Goal: Browse casually: Explore the website without a specific task or goal

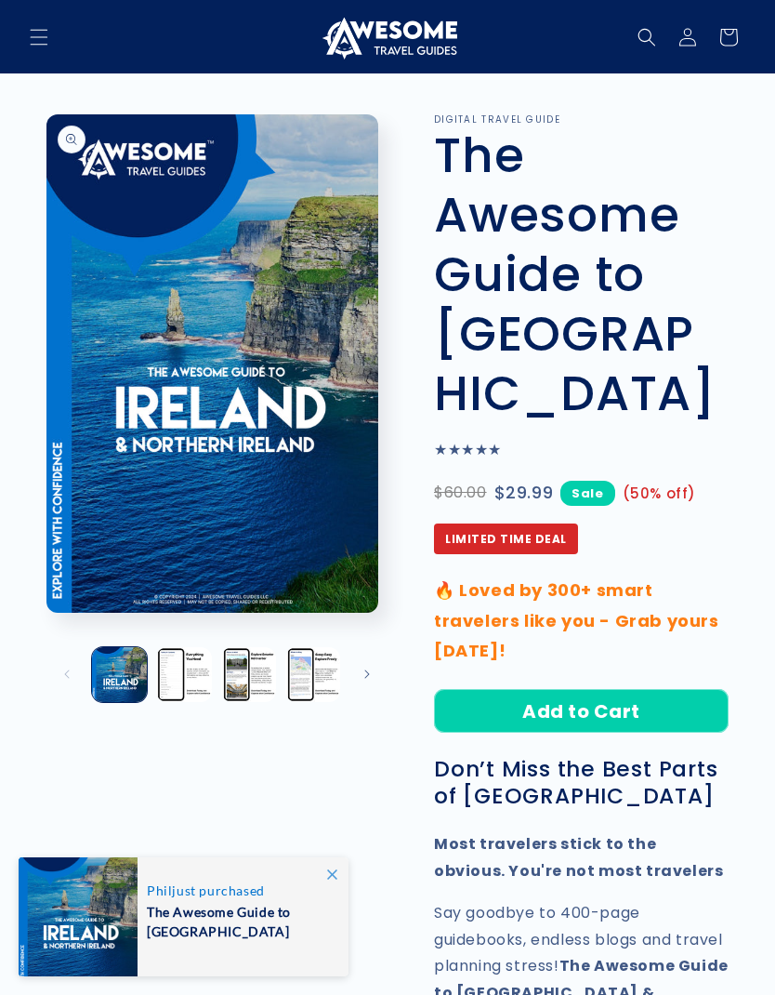
click at [186, 672] on button "Load image 2 in gallery view" at bounding box center [183, 674] width 55 height 55
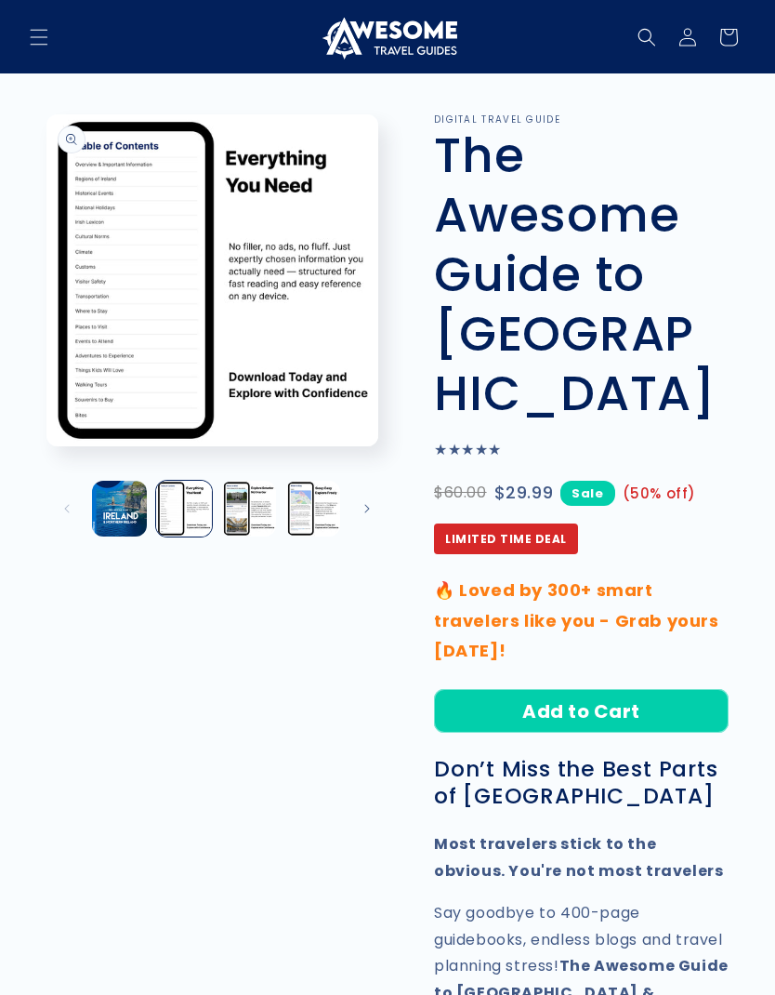
click at [381, 503] on button "Slide right" at bounding box center [367, 508] width 41 height 41
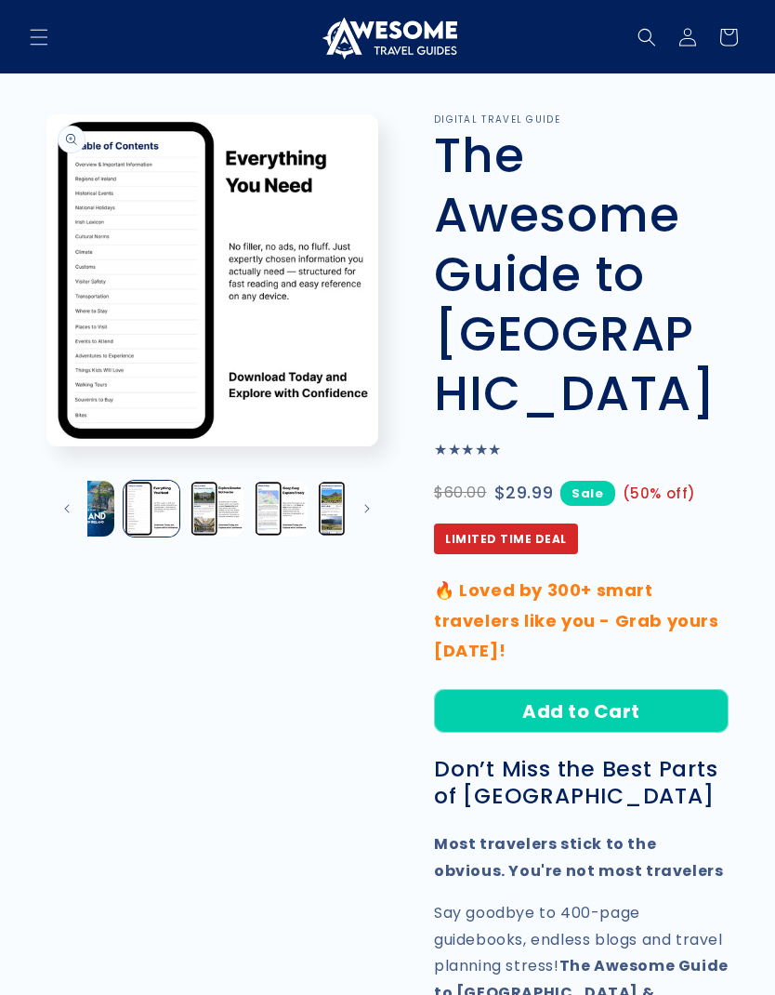
scroll to position [0, 193]
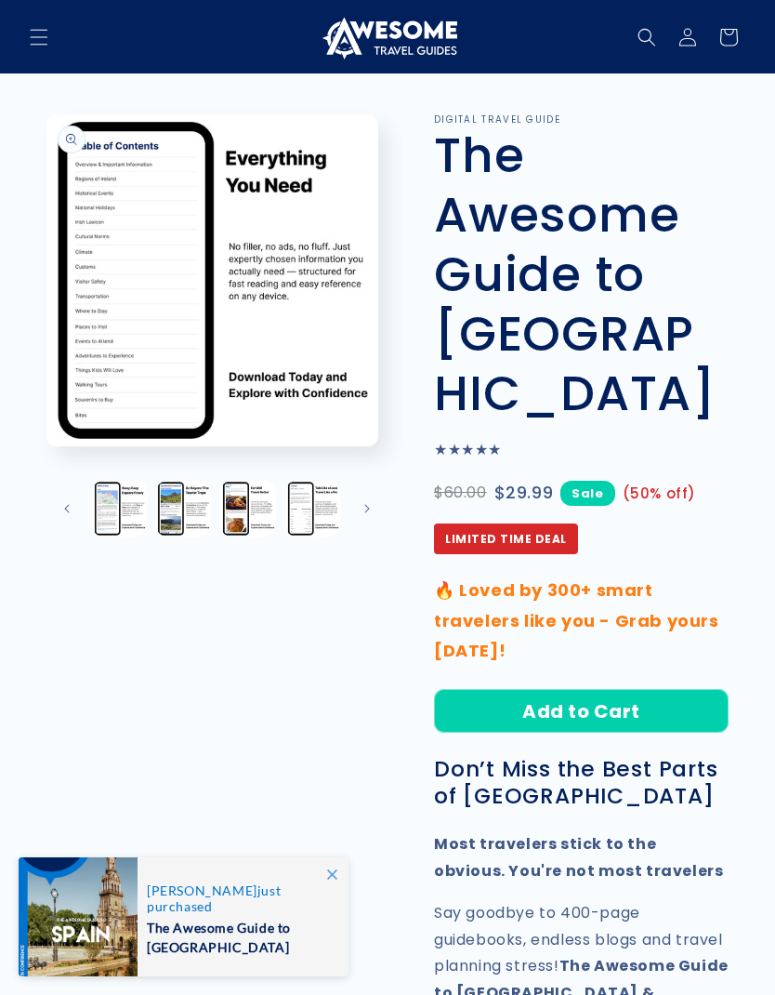
click at [125, 503] on button "Load image 4 in gallery view" at bounding box center [119, 508] width 55 height 55
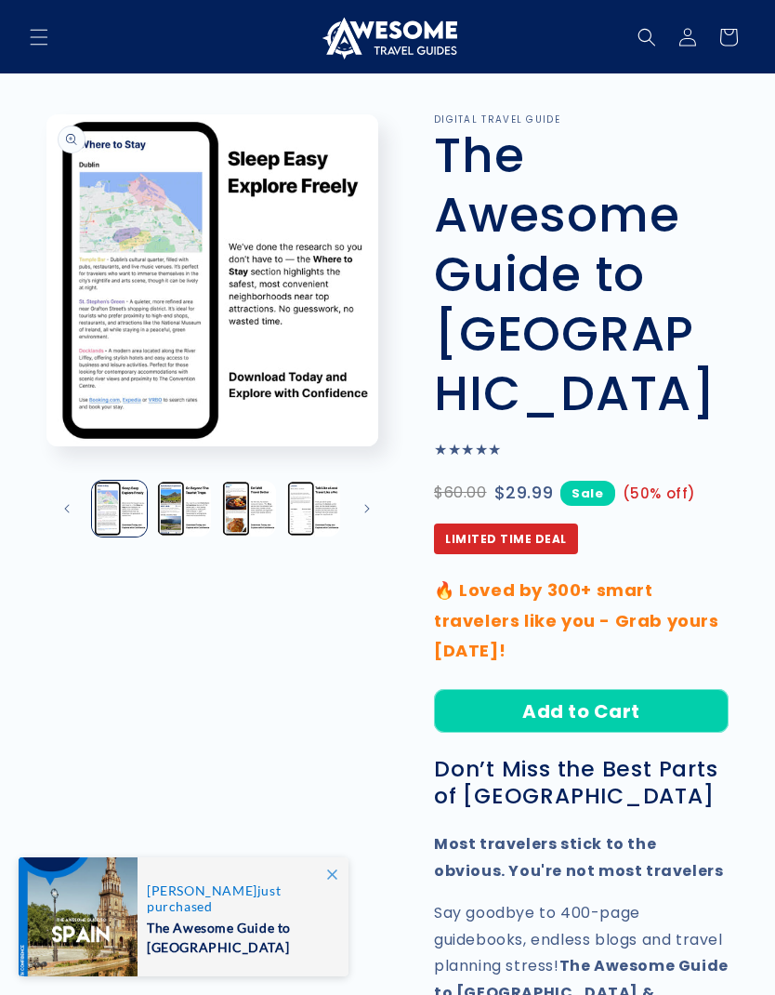
click at [46, 446] on button "Open media 4 in modal" at bounding box center [46, 446] width 0 height 0
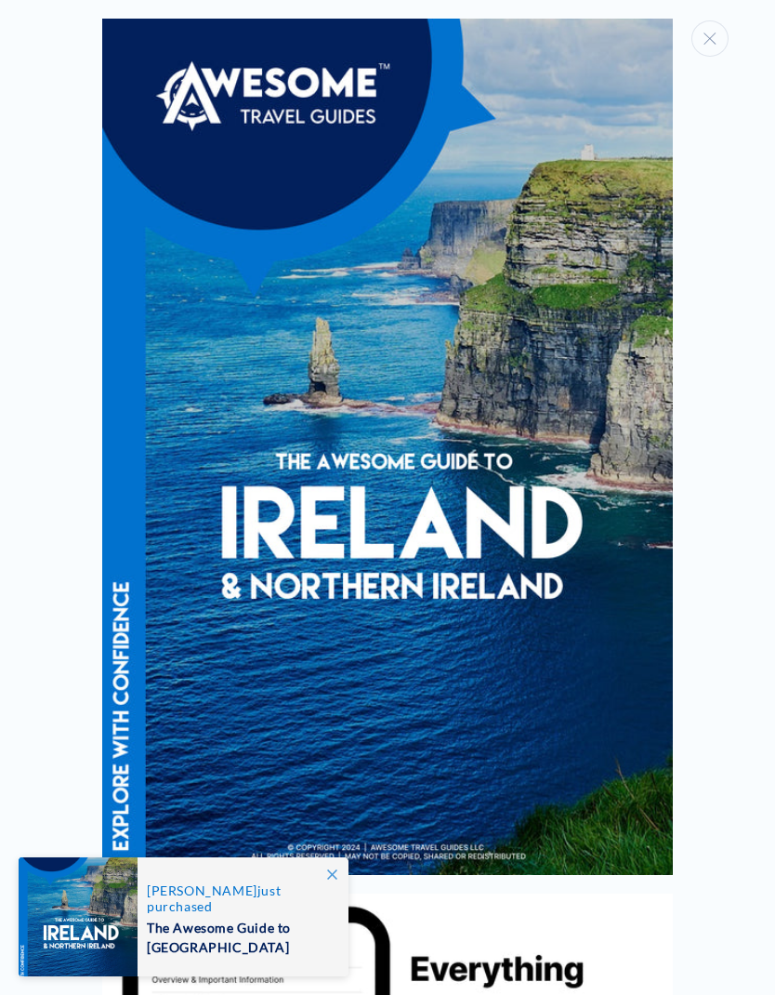
scroll to position [0, 0]
click at [717, 40] on button "Close" at bounding box center [710, 38] width 37 height 36
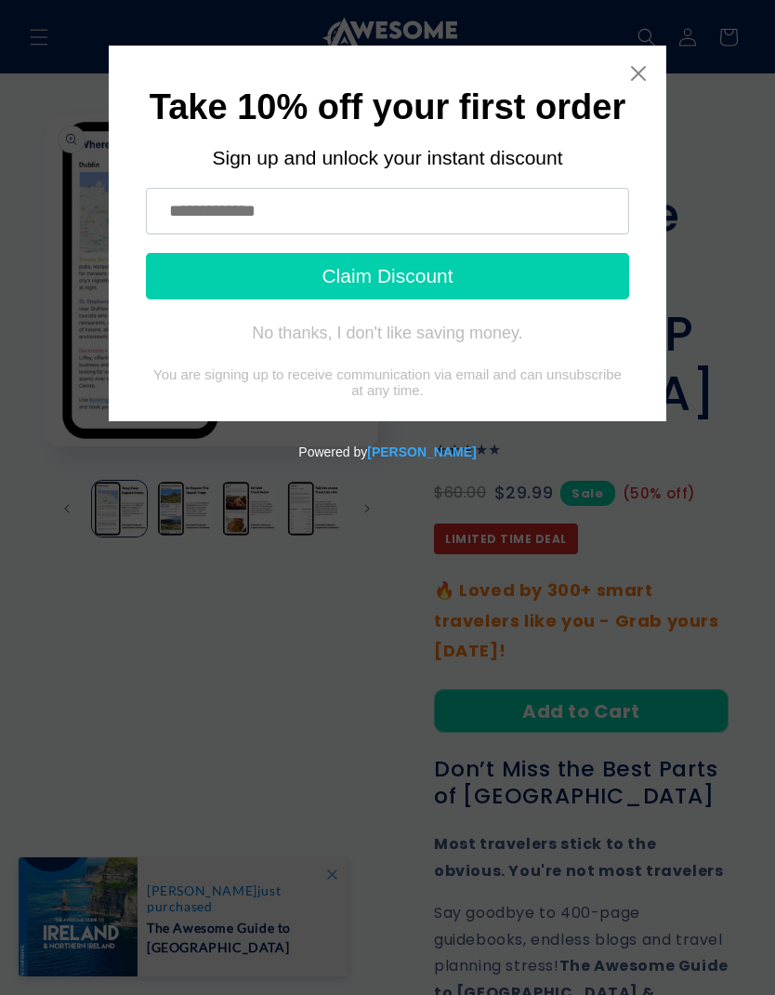
click at [643, 77] on icon "Close widget" at bounding box center [638, 73] width 15 height 15
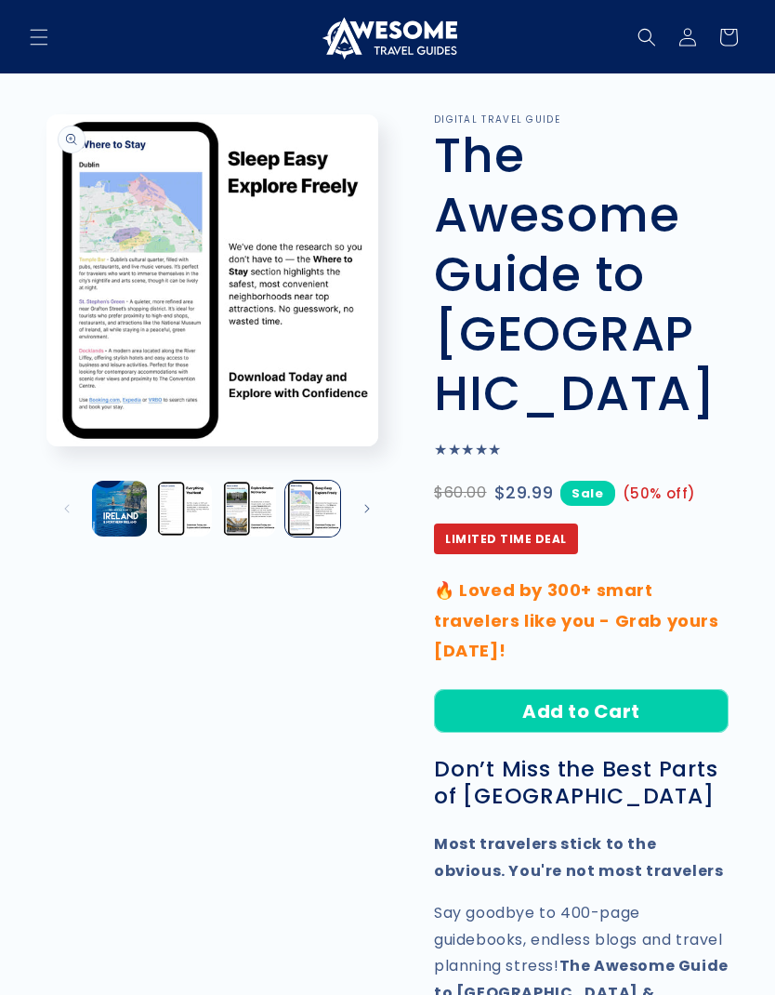
click at [191, 519] on button "Load image 2 in gallery view" at bounding box center [183, 508] width 55 height 55
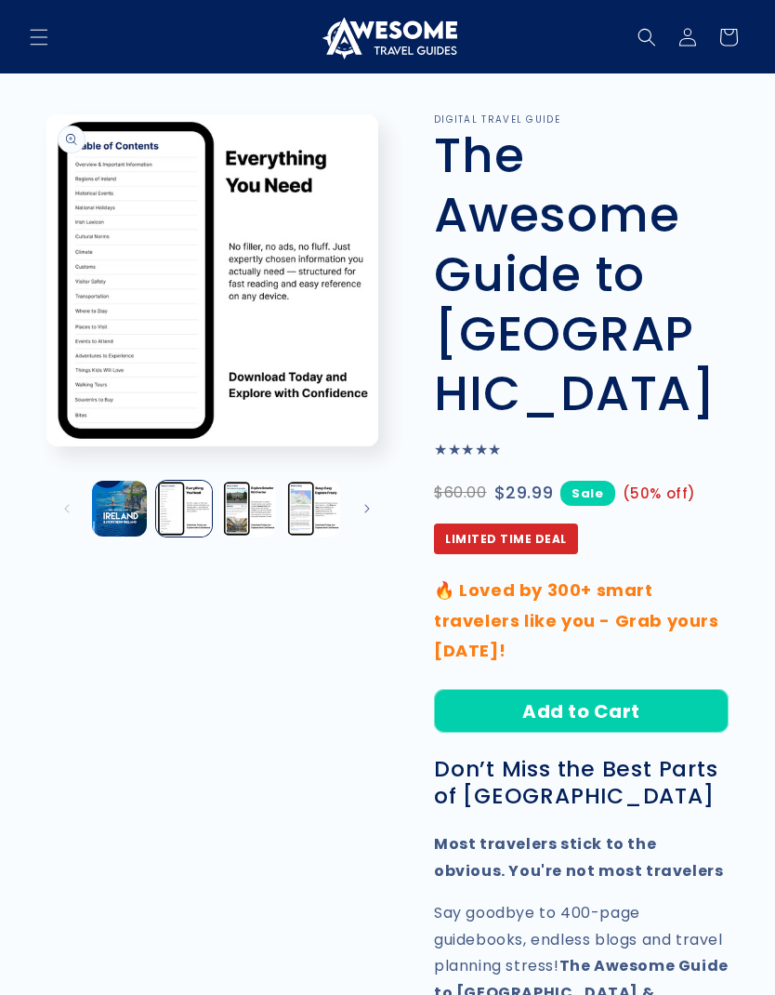
click at [239, 519] on button "Load image 3 in gallery view" at bounding box center [248, 508] width 55 height 55
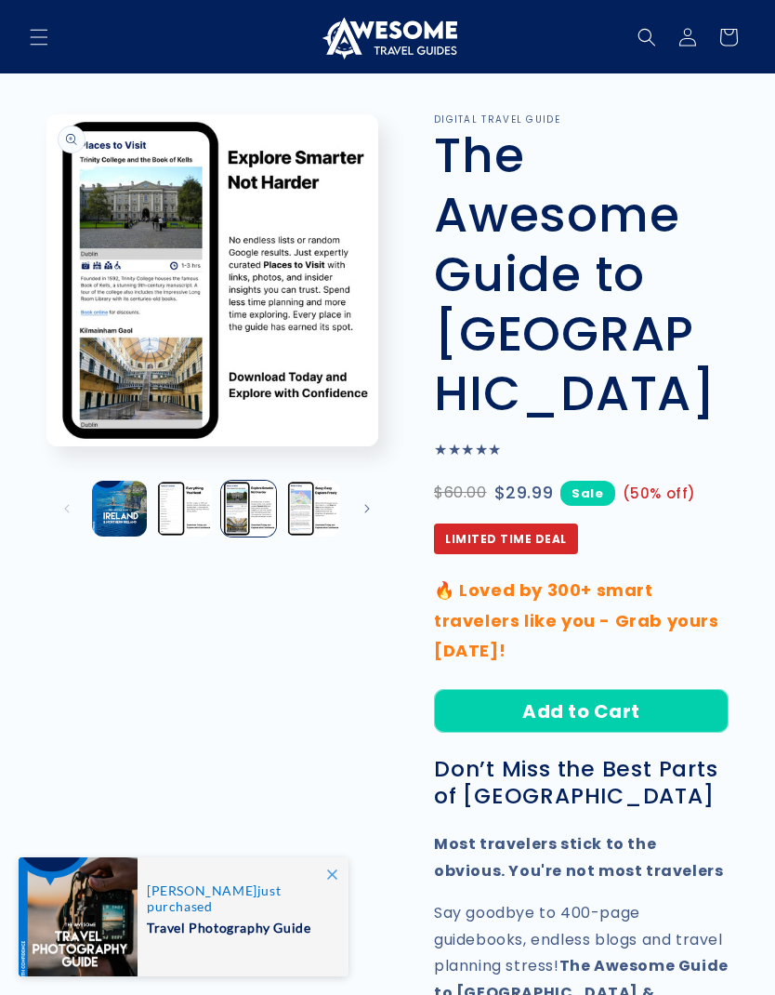
click at [318, 504] on button "Load image 4 in gallery view" at bounding box center [312, 508] width 55 height 55
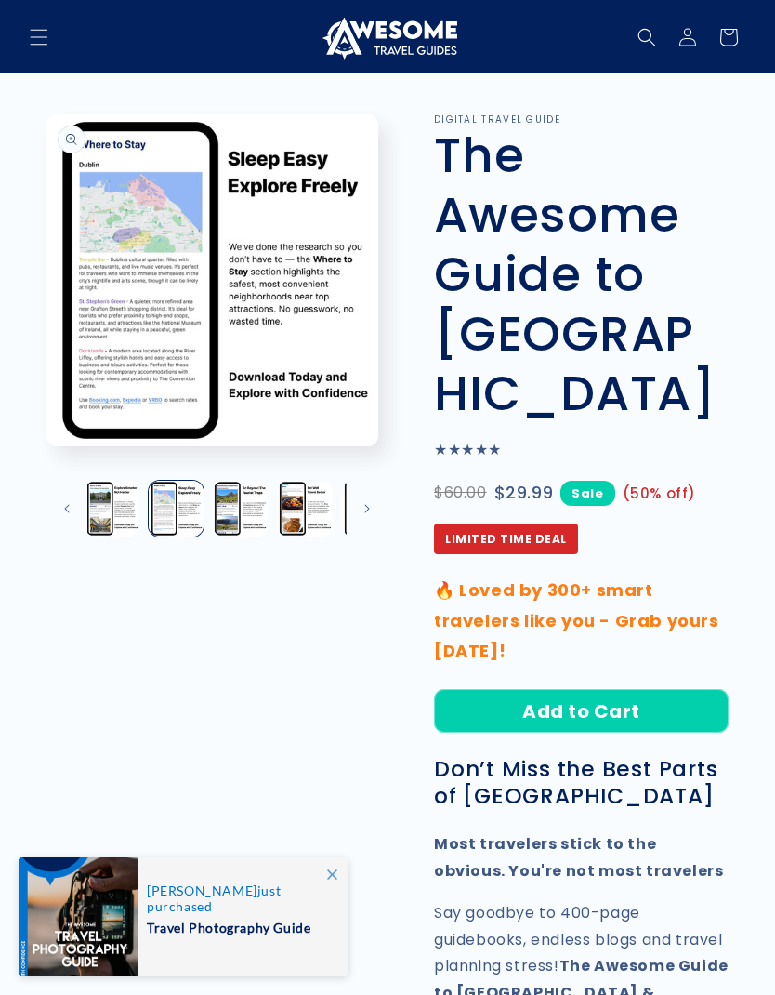
scroll to position [0, 193]
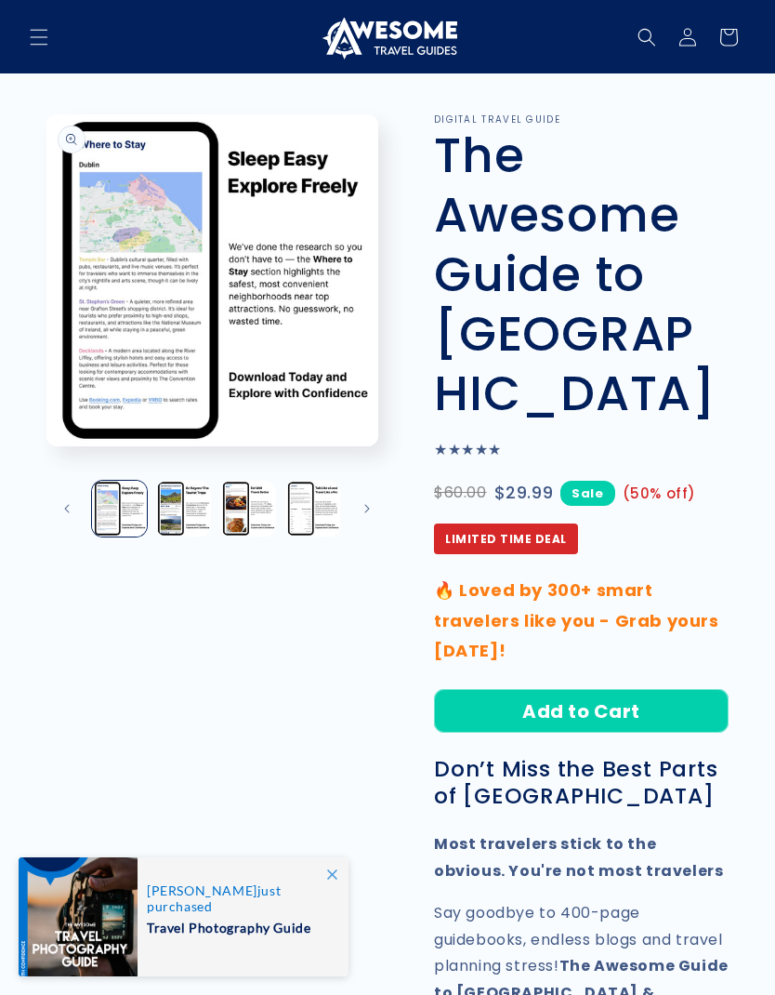
click at [240, 503] on button "Load image 6 in gallery view" at bounding box center [247, 508] width 55 height 55
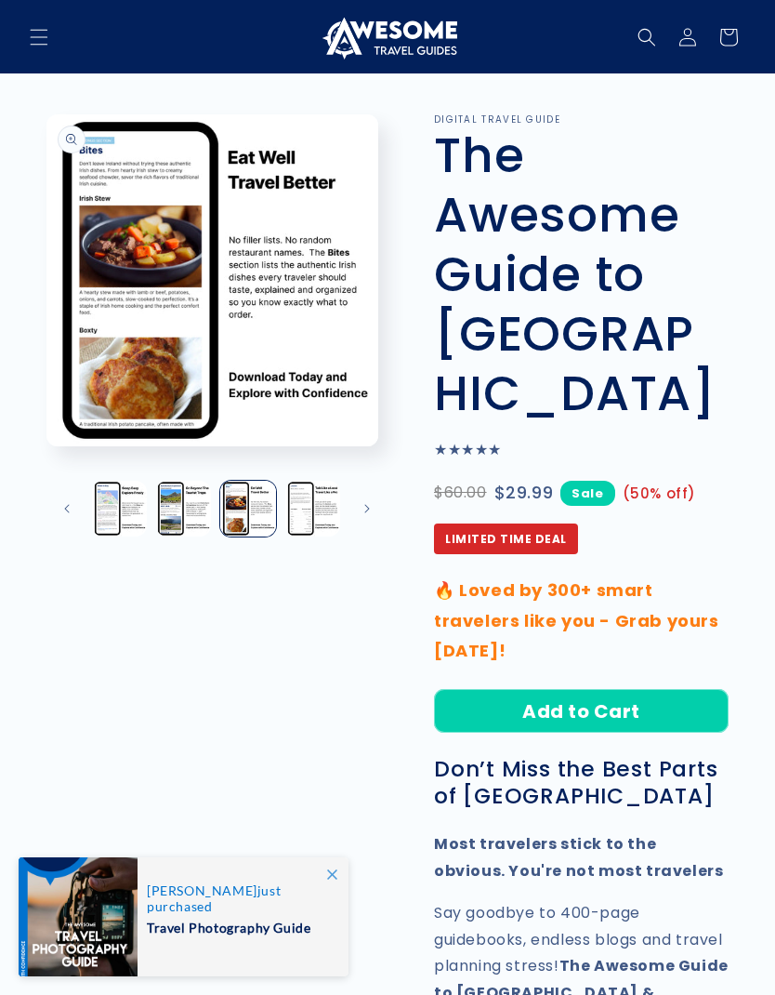
click at [195, 510] on button "Load image 5 in gallery view" at bounding box center [183, 508] width 55 height 55
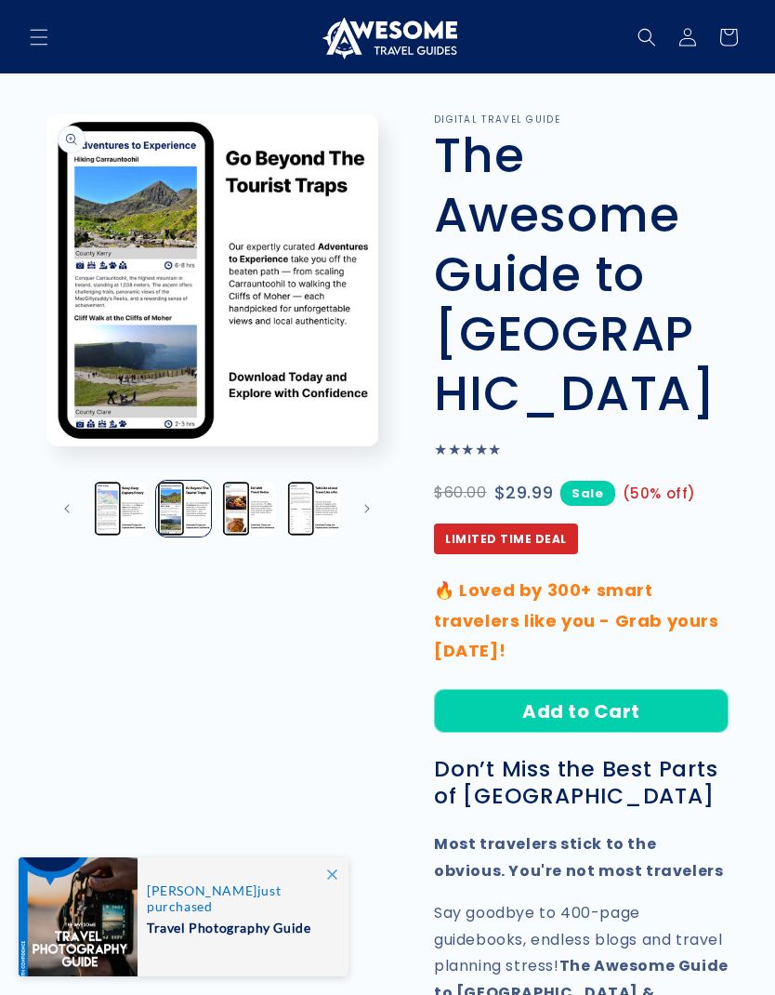
click at [264, 497] on button "Load image 6 in gallery view" at bounding box center [247, 508] width 55 height 55
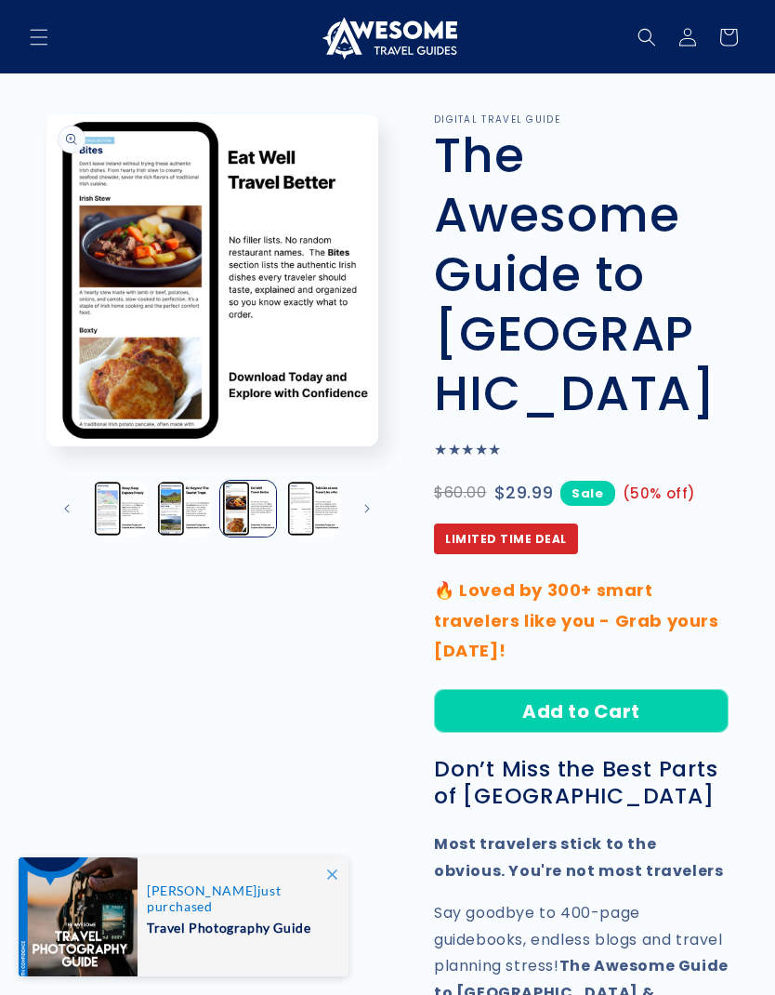
click at [318, 506] on button "Load image 7 in gallery view" at bounding box center [312, 508] width 55 height 55
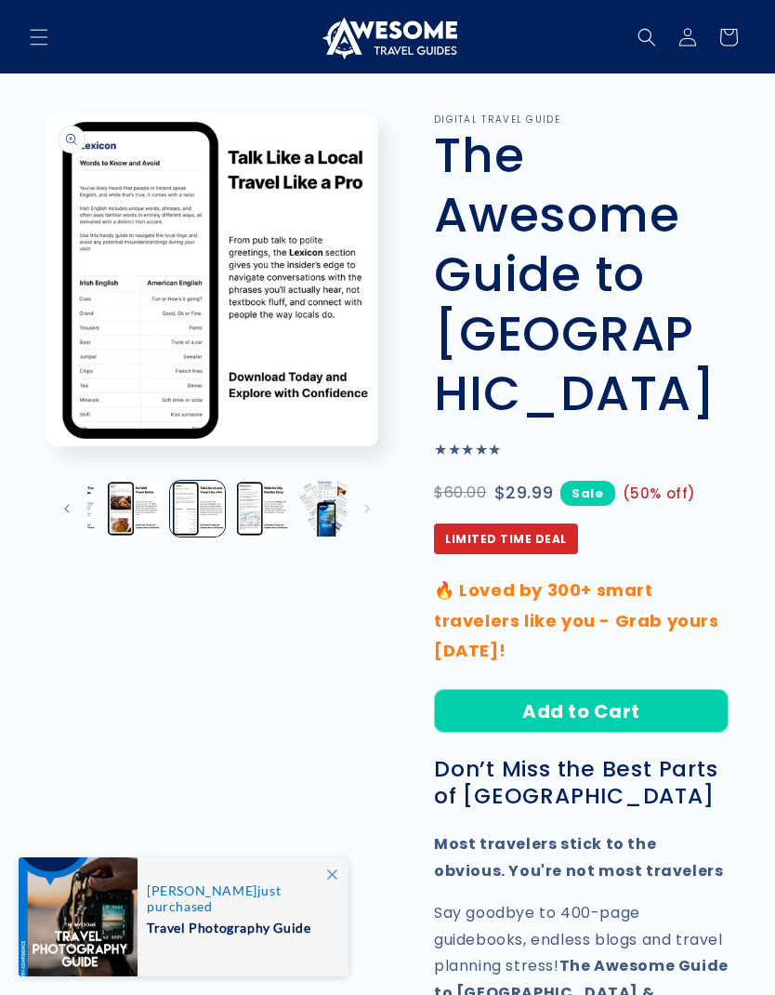
scroll to position [0, 320]
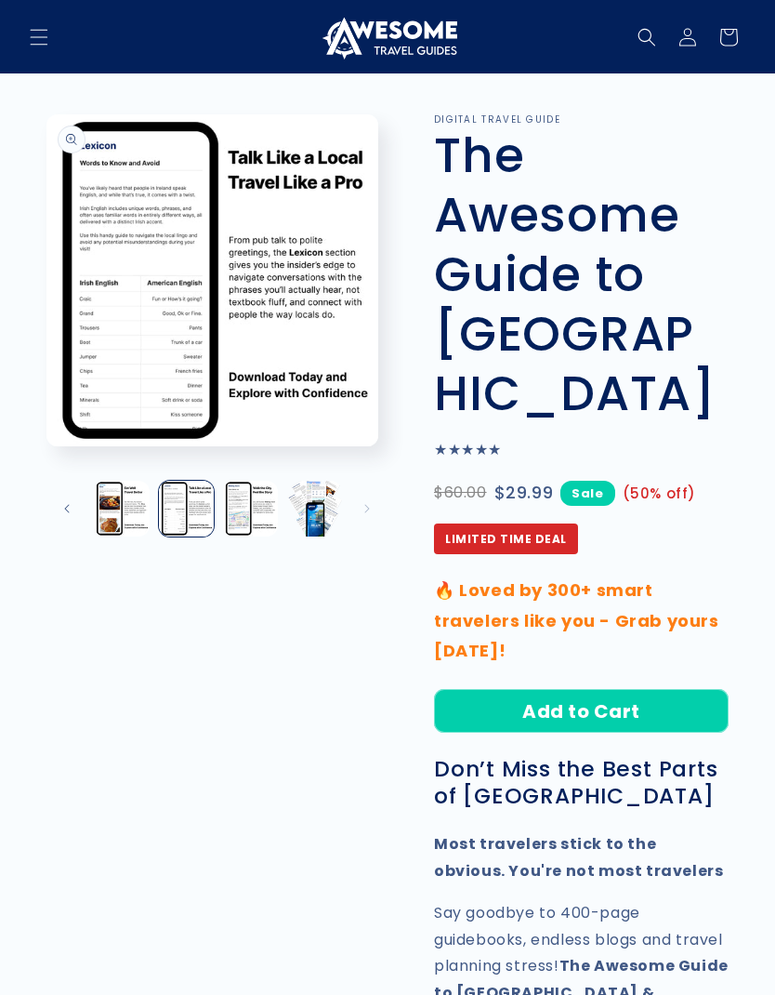
click at [262, 509] on button "Load image 8 in gallery view" at bounding box center [250, 508] width 55 height 55
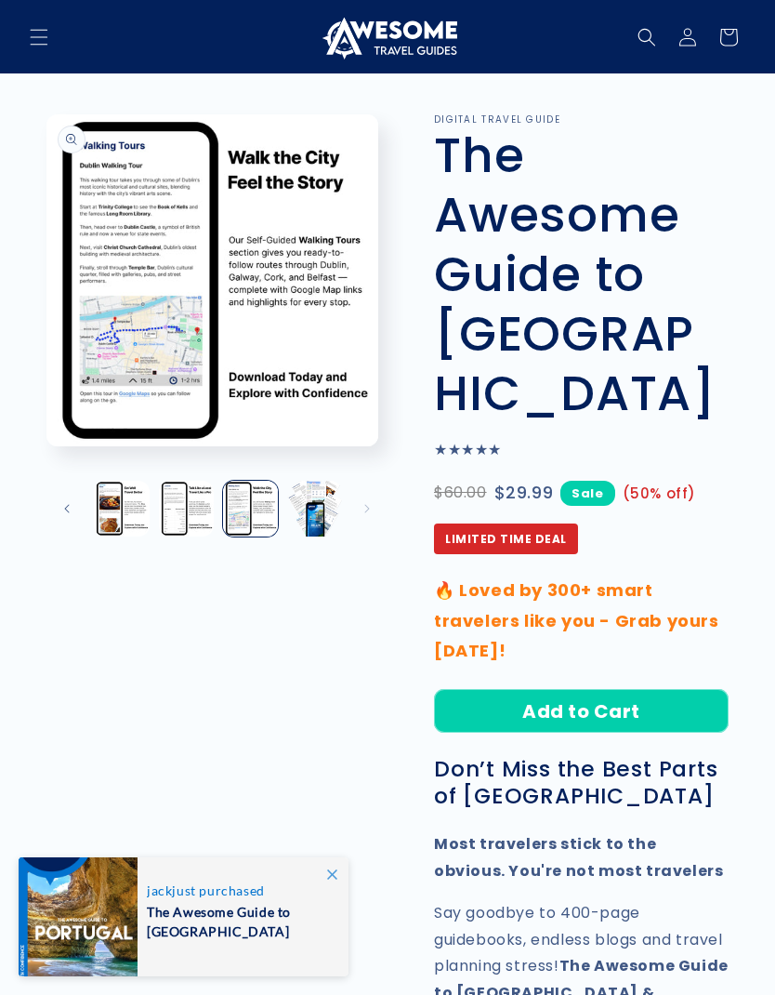
click at [328, 510] on button "Load image 9 in gallery view" at bounding box center [314, 508] width 55 height 55
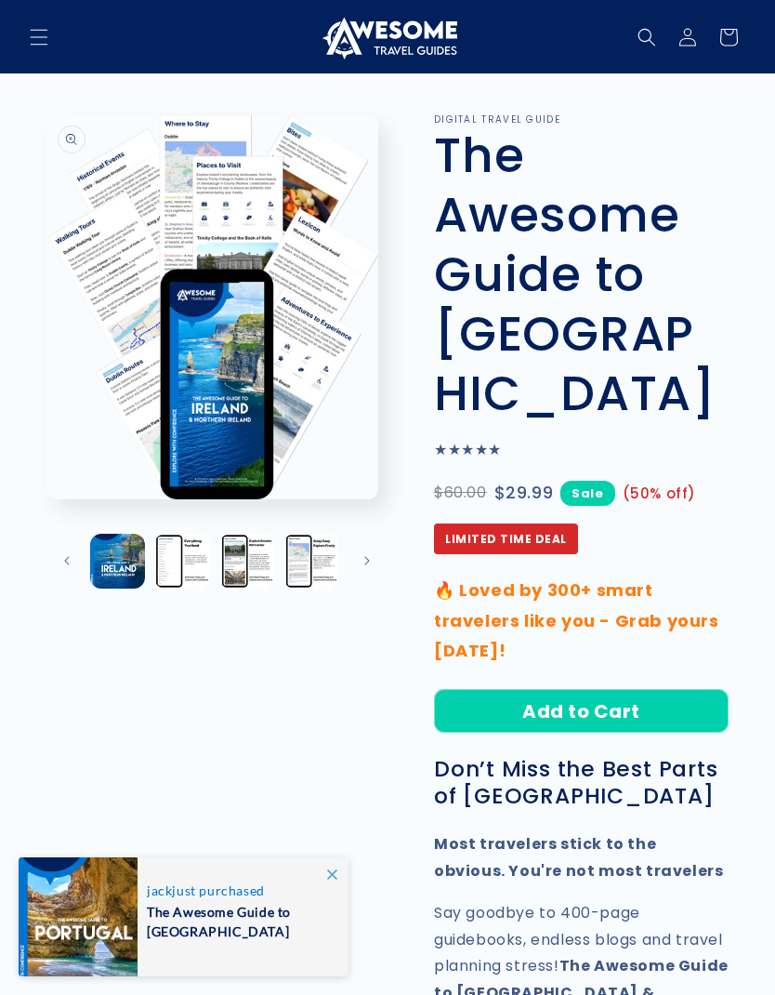
scroll to position [0, 0]
click at [123, 559] on button "Load image 1 in gallery view" at bounding box center [119, 561] width 55 height 55
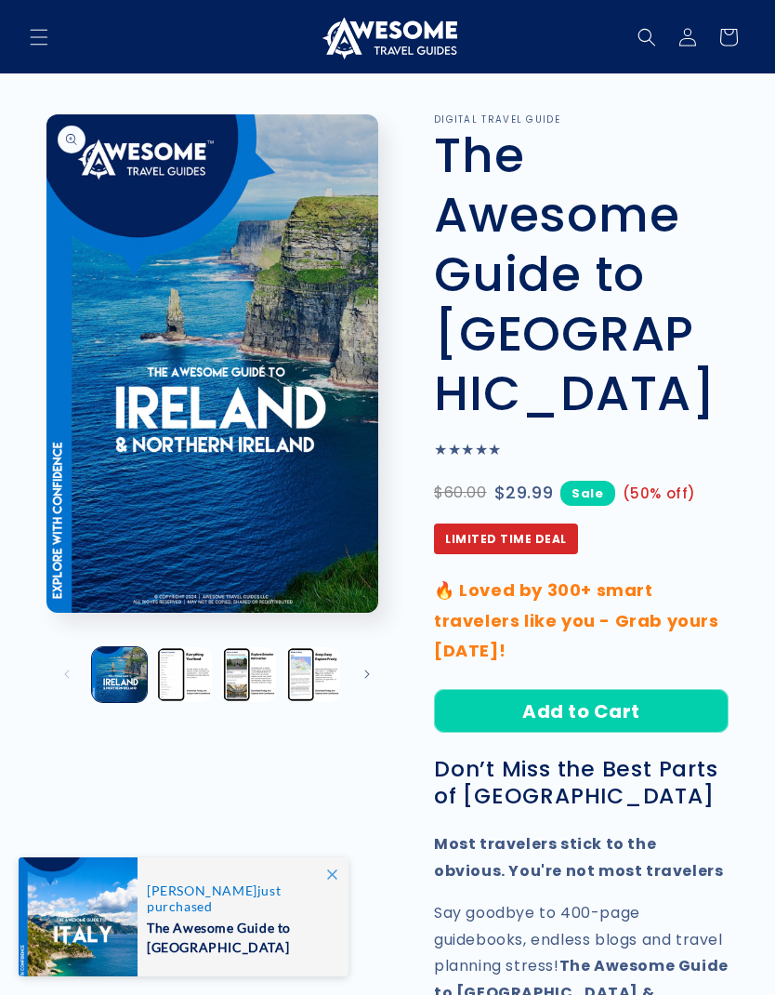
click at [422, 41] on img at bounding box center [387, 37] width 139 height 45
